Goal: Task Accomplishment & Management: Use online tool/utility

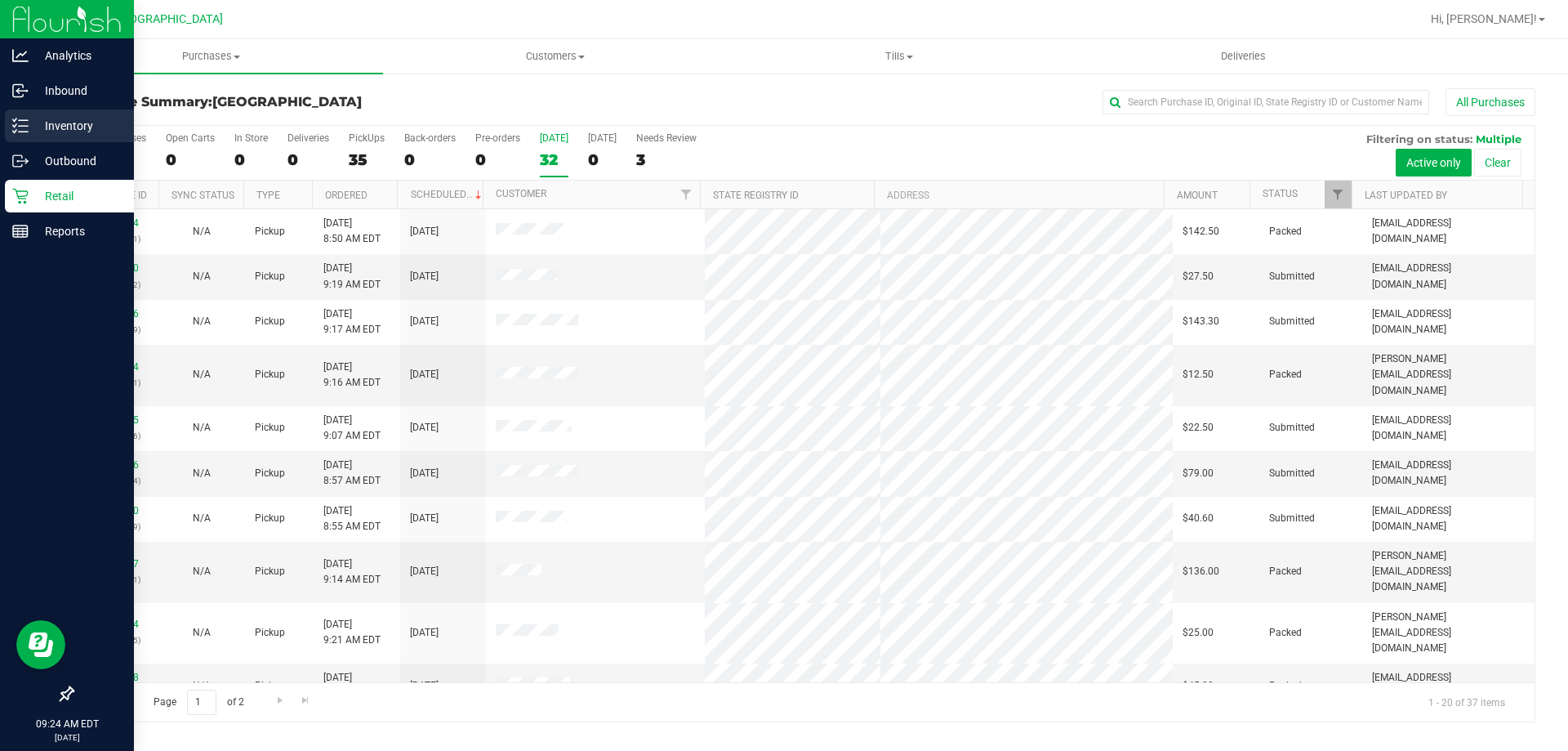
click at [38, 116] on div "Inventory" at bounding box center [69, 125] width 129 height 32
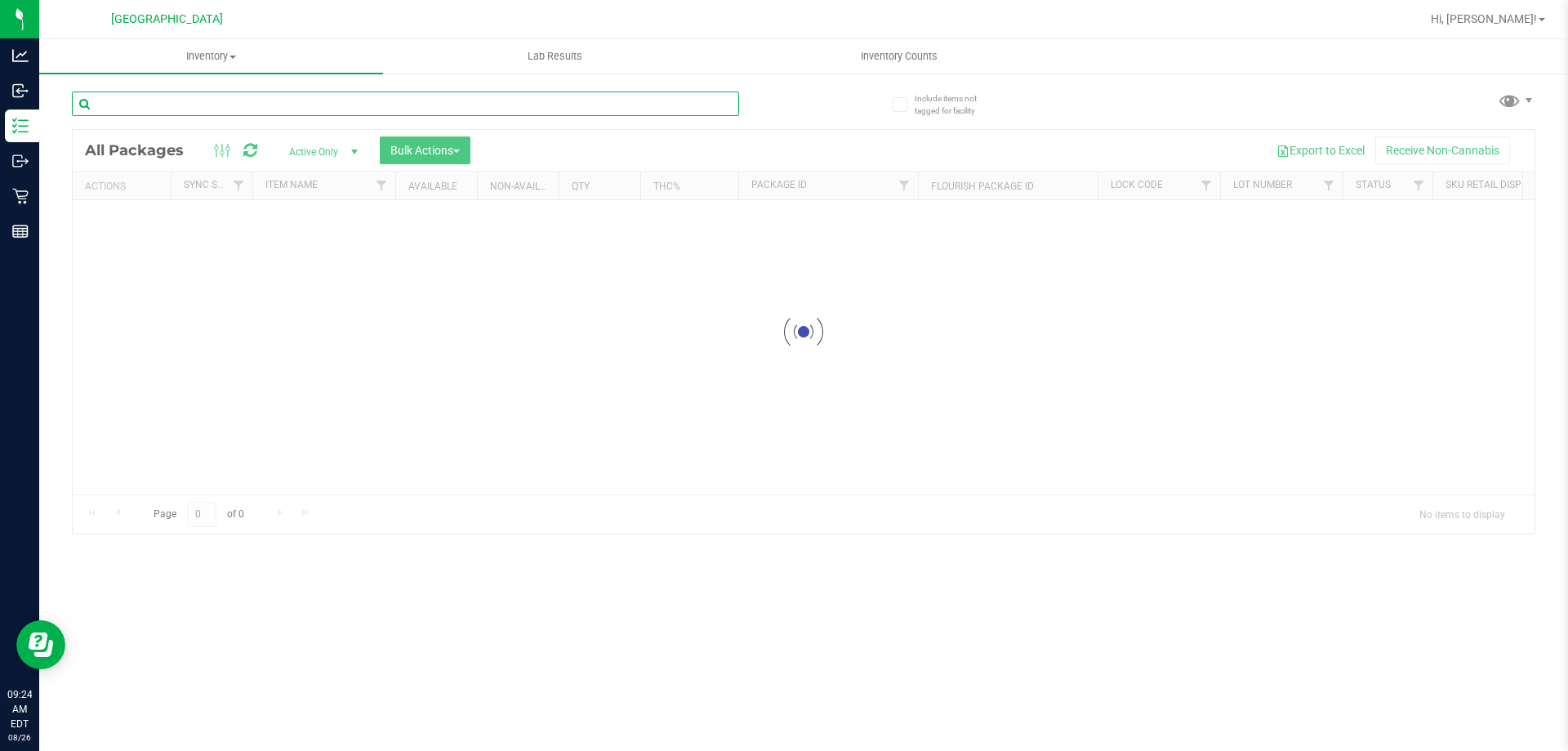
click at [156, 97] on input "text" at bounding box center [405, 103] width 667 height 25
type input "1523817406242853"
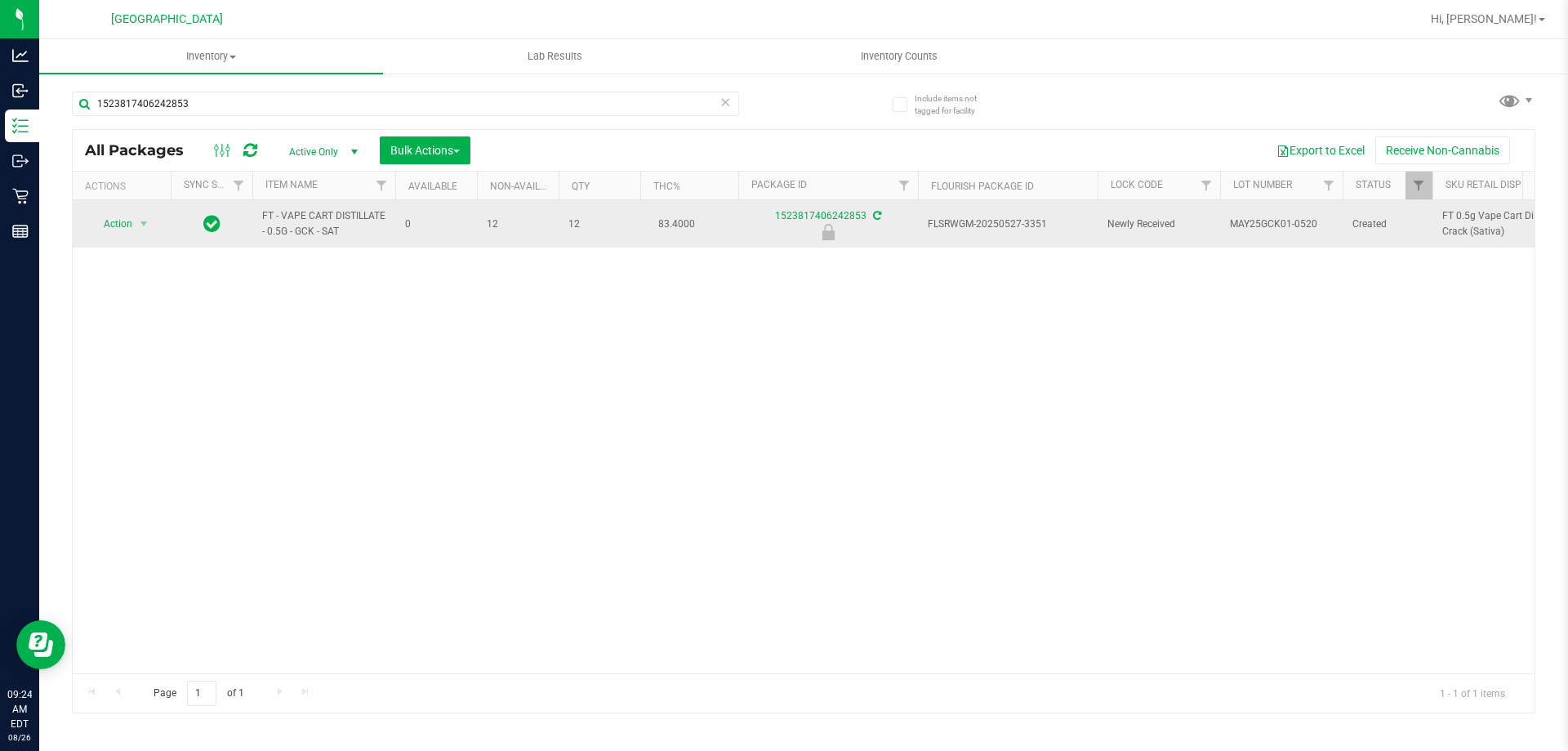
click at [114, 224] on span "Action" at bounding box center [111, 224] width 44 height 23
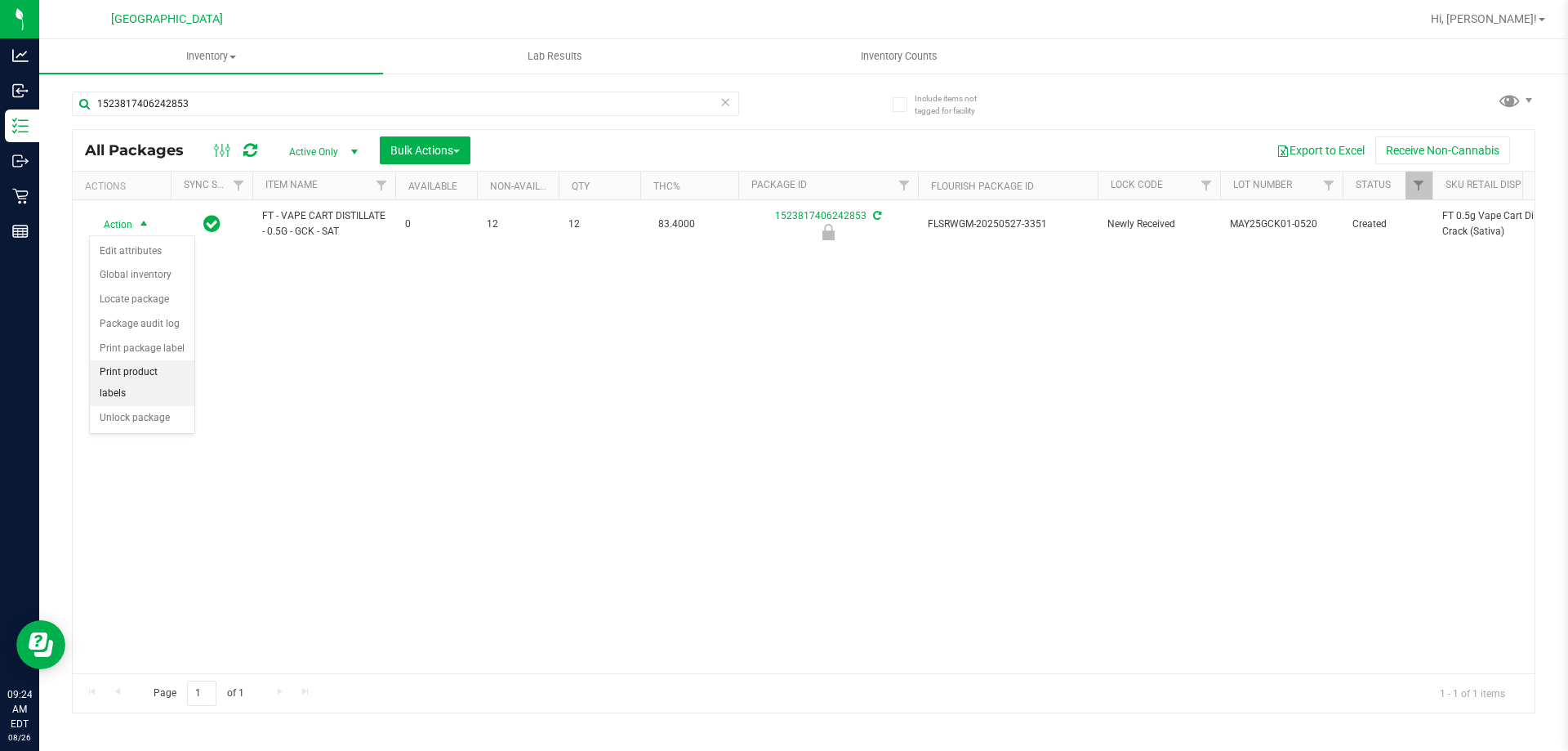
click at [168, 372] on li "Print product labels" at bounding box center [142, 382] width 104 height 45
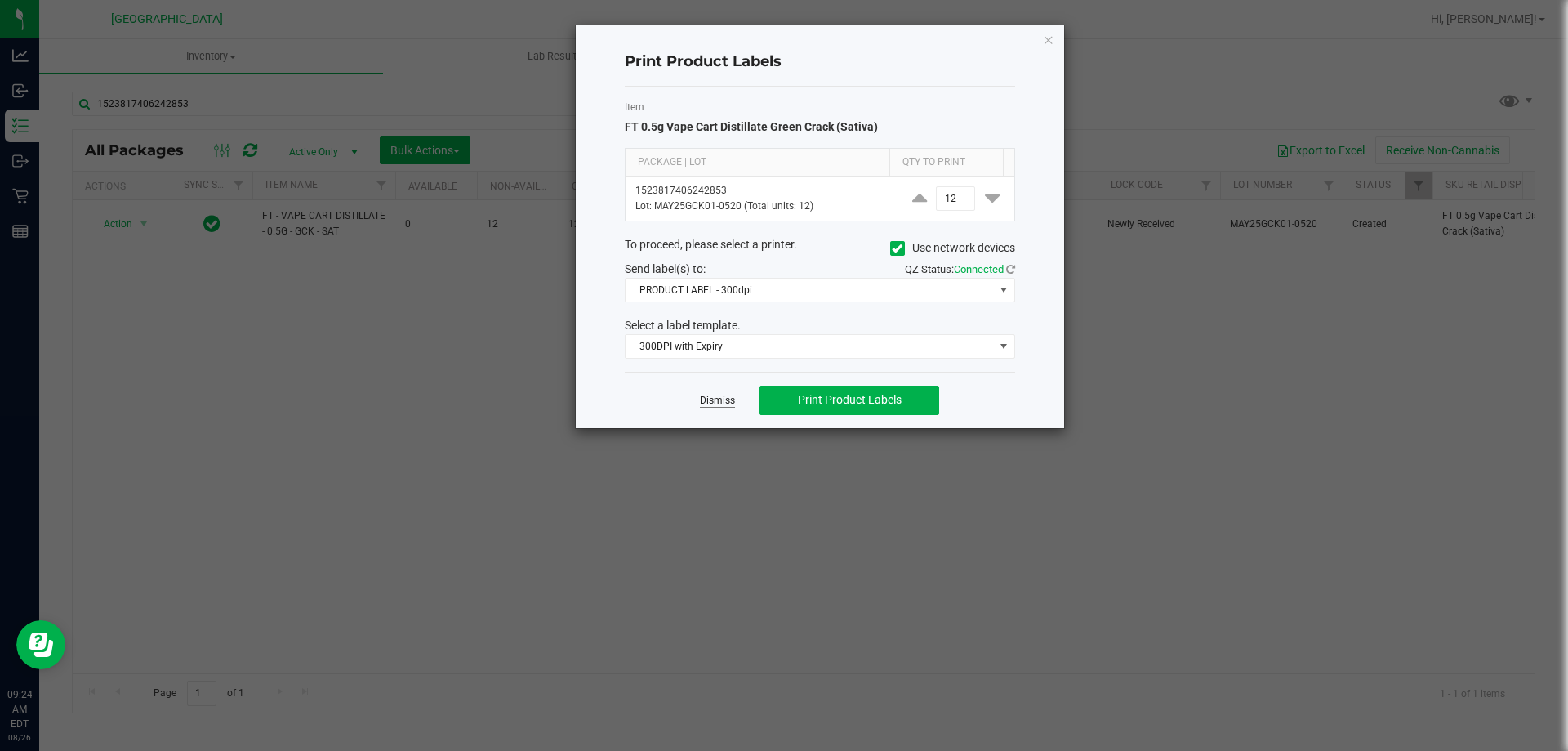
click at [721, 396] on link "Dismiss" at bounding box center [717, 401] width 35 height 14
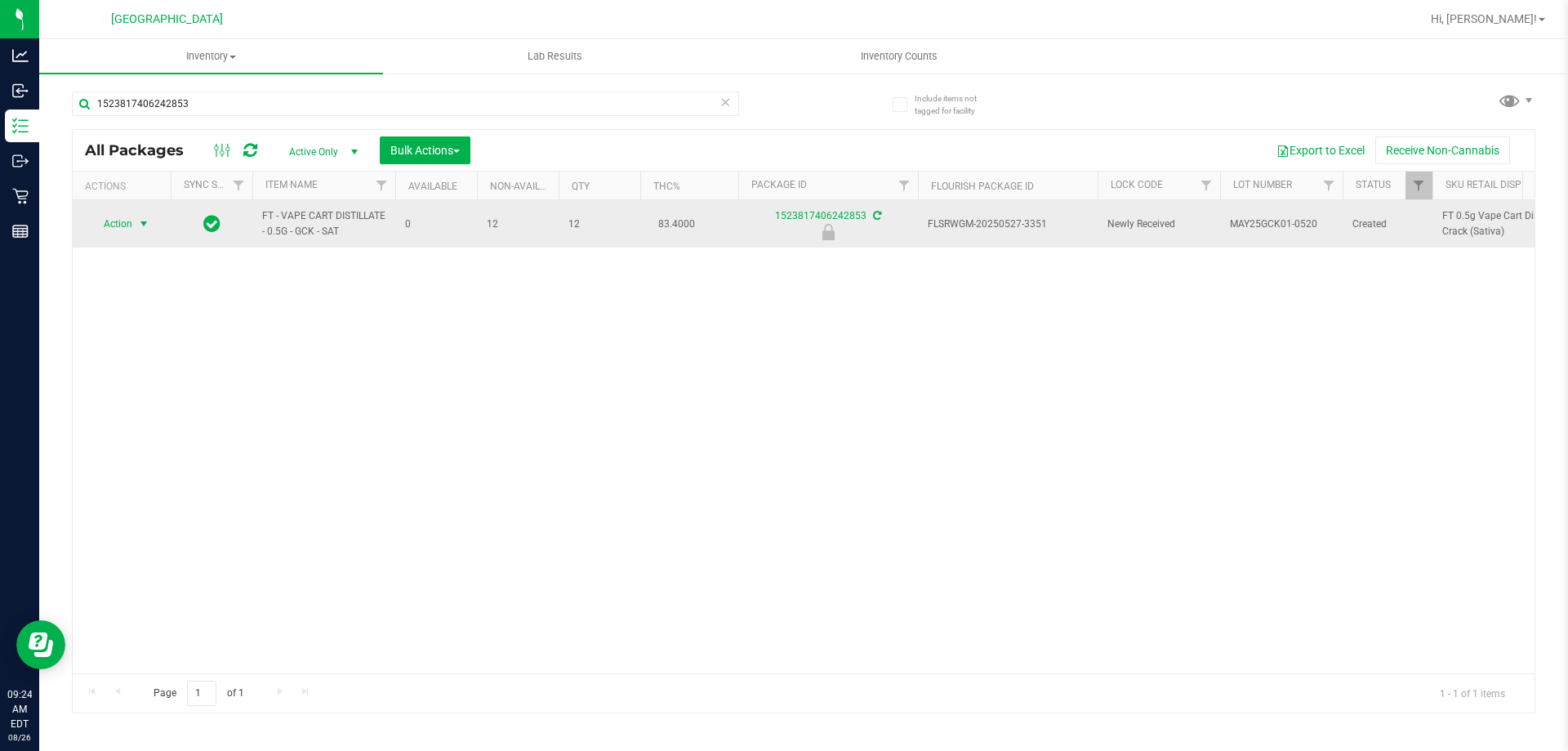
click at [143, 228] on span "select" at bounding box center [144, 224] width 13 height 13
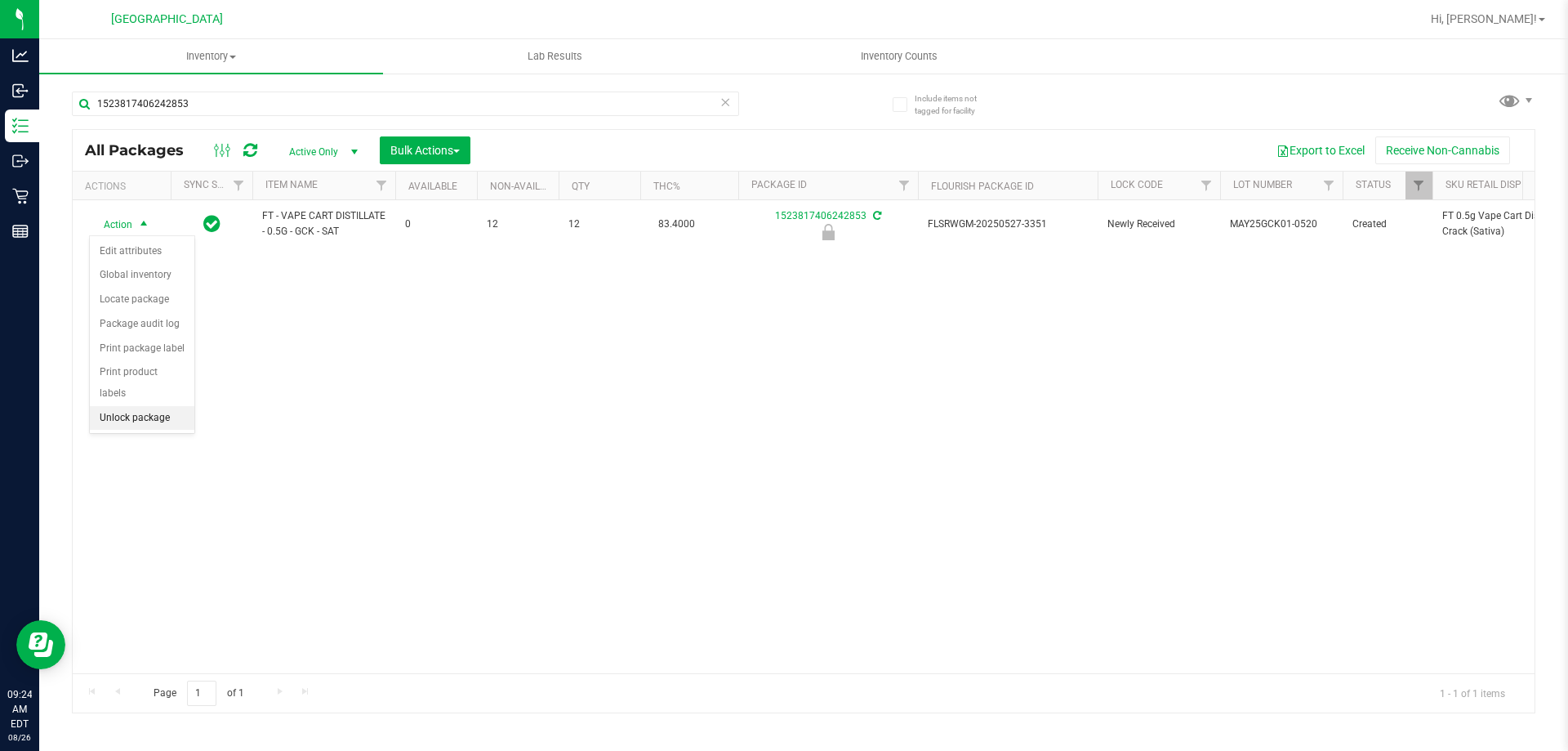
click at [151, 406] on li "Unlock package" at bounding box center [142, 419] width 104 height 25
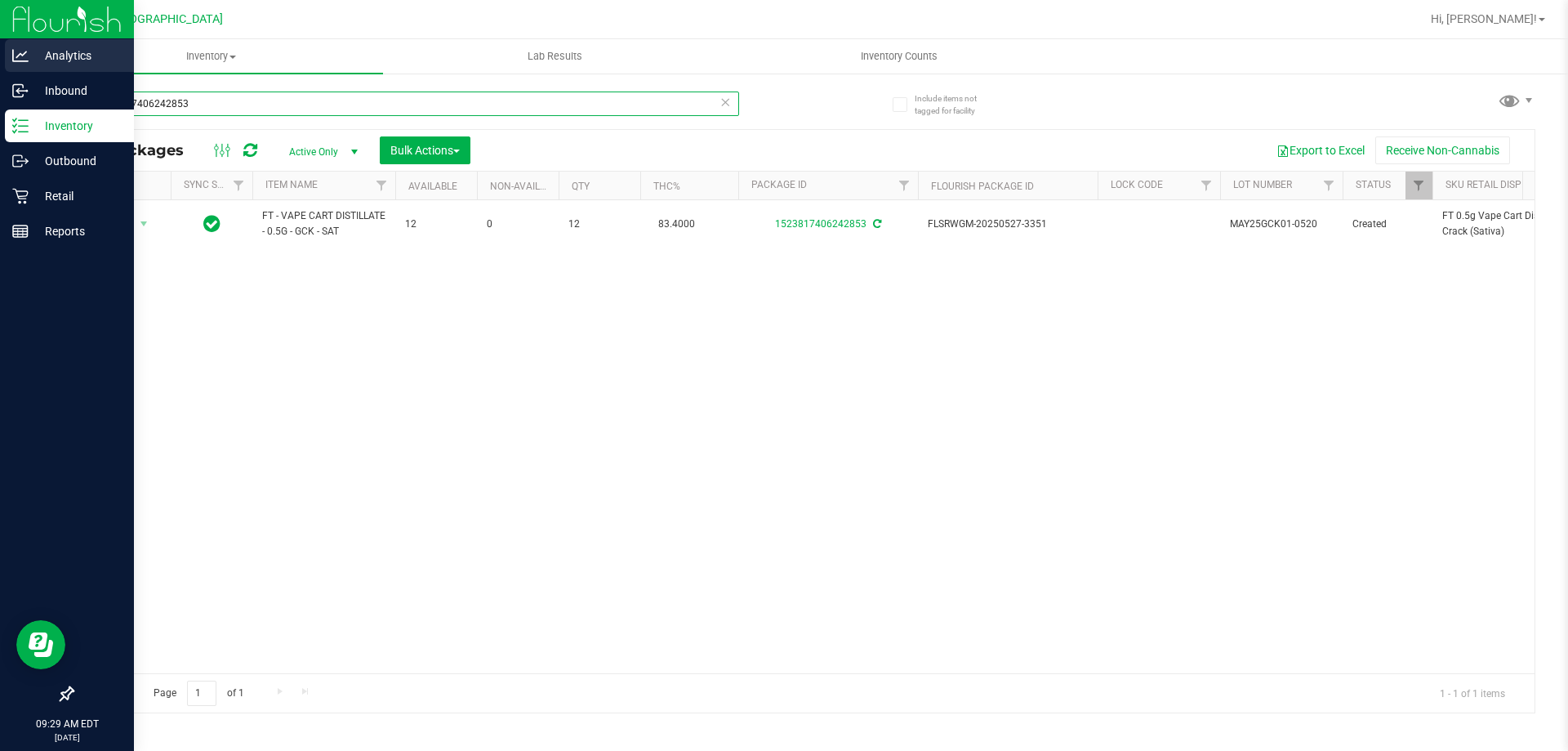
drag, startPoint x: 201, startPoint y: 96, endPoint x: 23, endPoint y: 42, distance: 186.0
click at [24, 44] on div "Analytics Inbound Inventory Outbound Retail Reports 09:29 AM EDT [DATE] 08/[GEO…" at bounding box center [784, 375] width 1568 height 751
type input "2236369698985003"
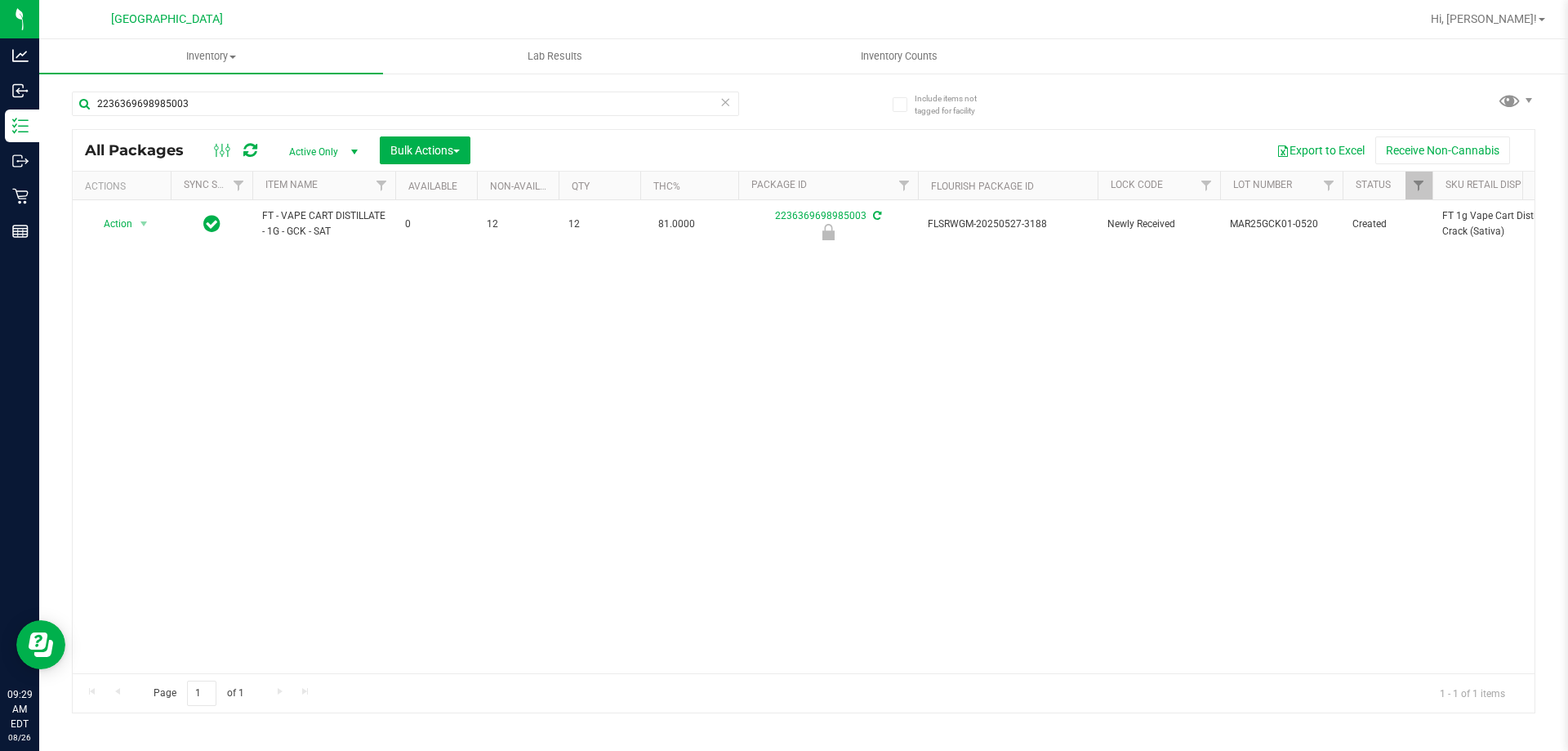
click at [647, 371] on div "Action Action Edit attributes Global inventory Locate package Package audit log…" at bounding box center [804, 437] width 1462 height 473
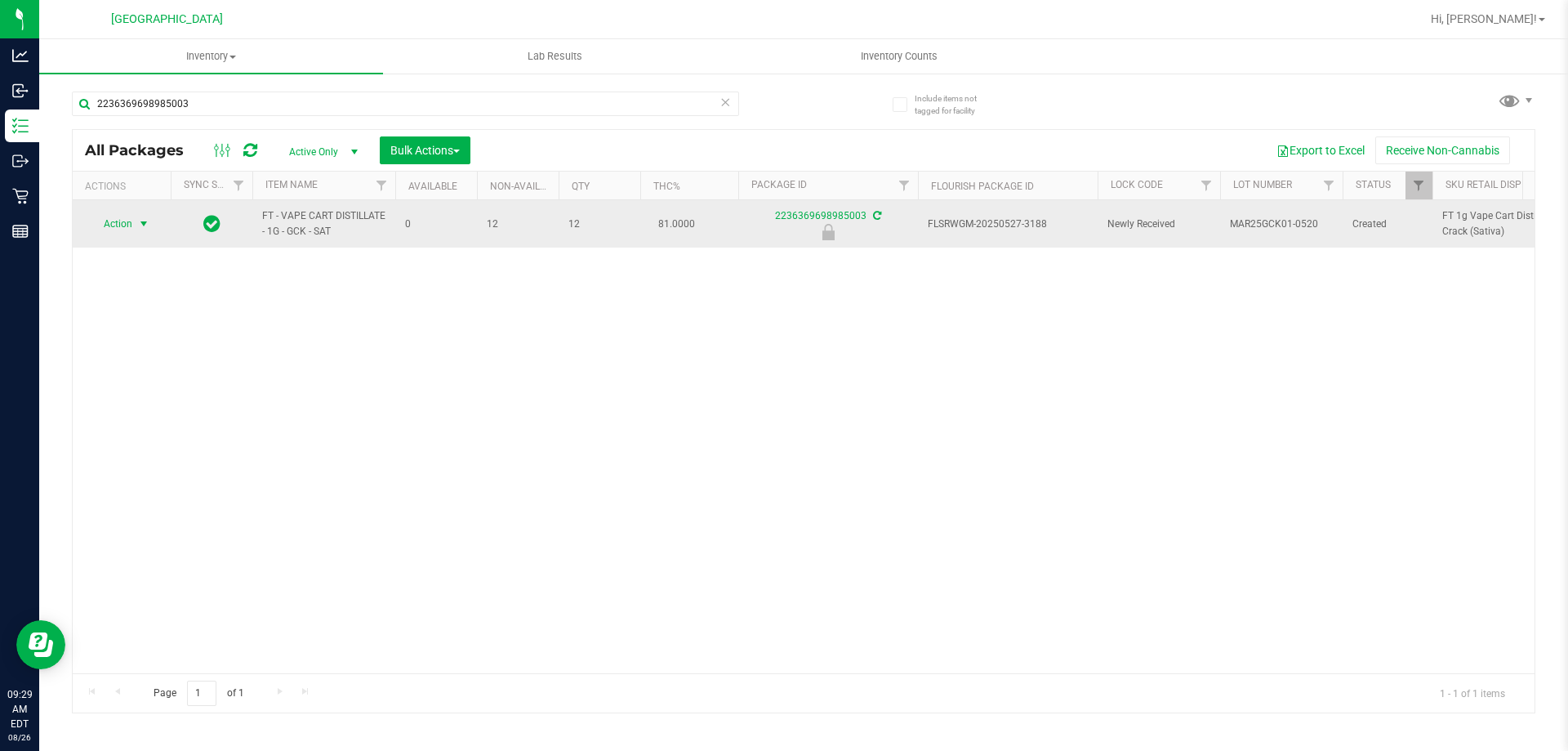
click at [140, 225] on span "select" at bounding box center [144, 224] width 13 height 13
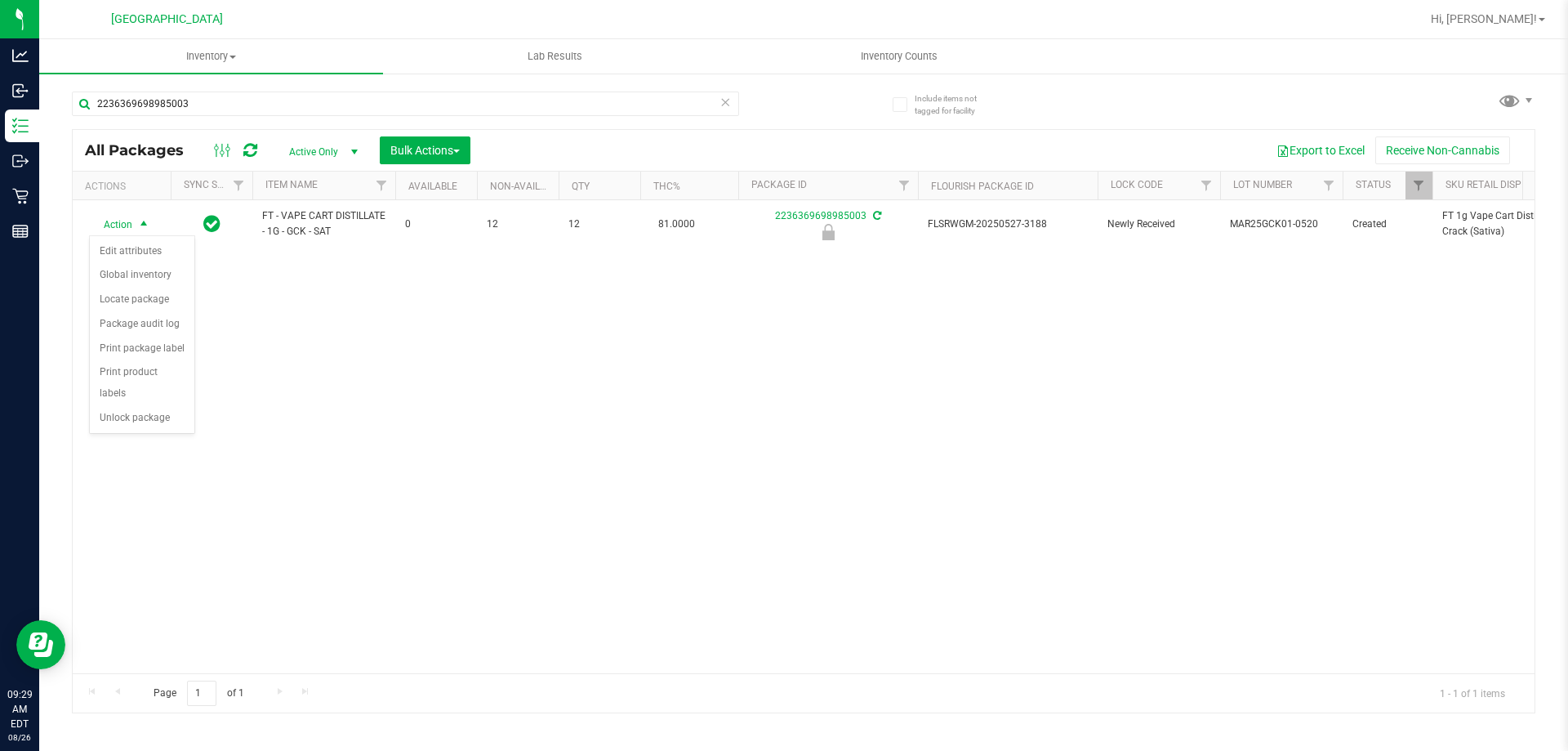
click at [145, 411] on div "Action Edit attributes Global inventory Locate package Package audit log Print …" at bounding box center [142, 334] width 106 height 198
click at [155, 406] on li "Unlock package" at bounding box center [142, 419] width 104 height 25
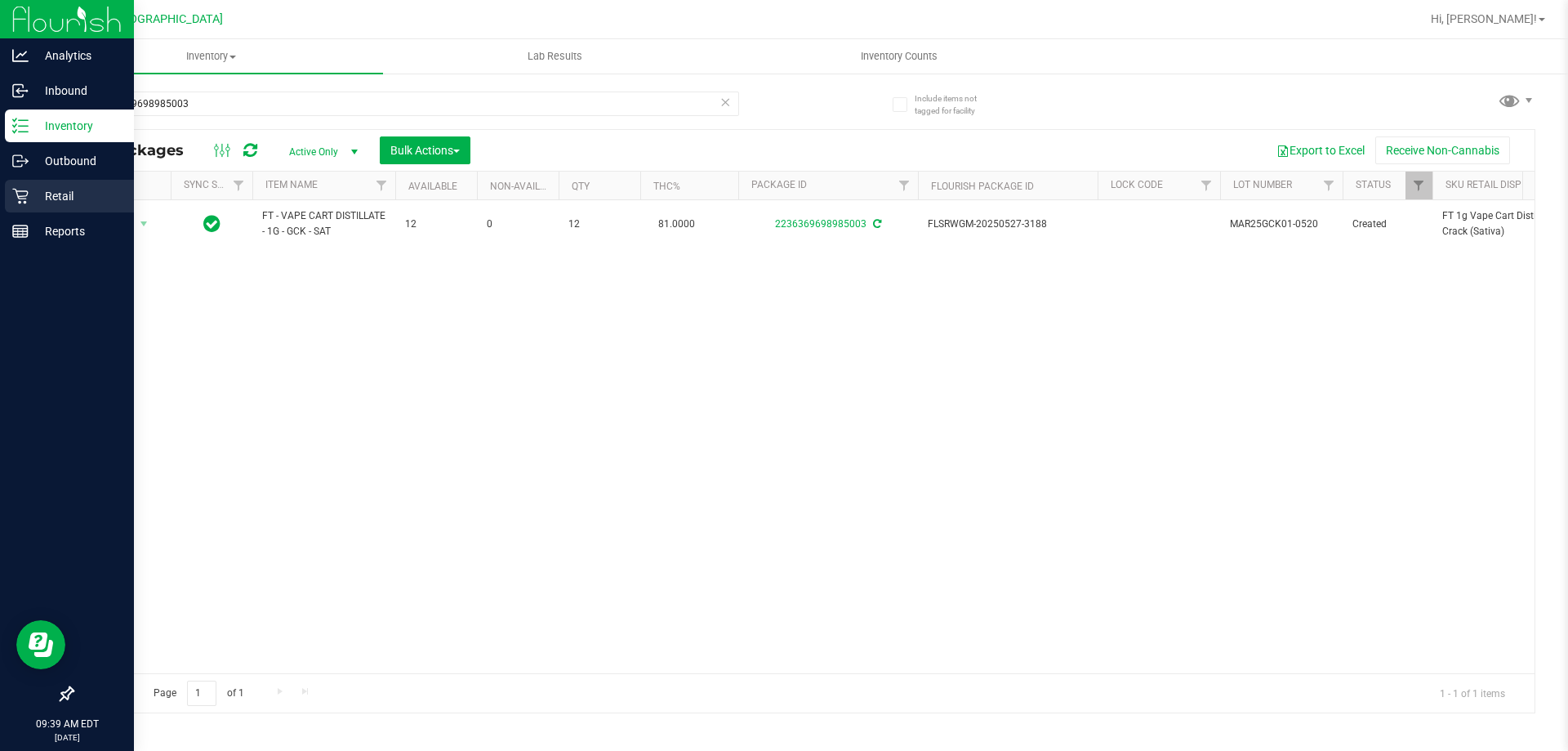
click at [38, 213] on link "Retail" at bounding box center [66, 197] width 134 height 35
